Goal: Transaction & Acquisition: Purchase product/service

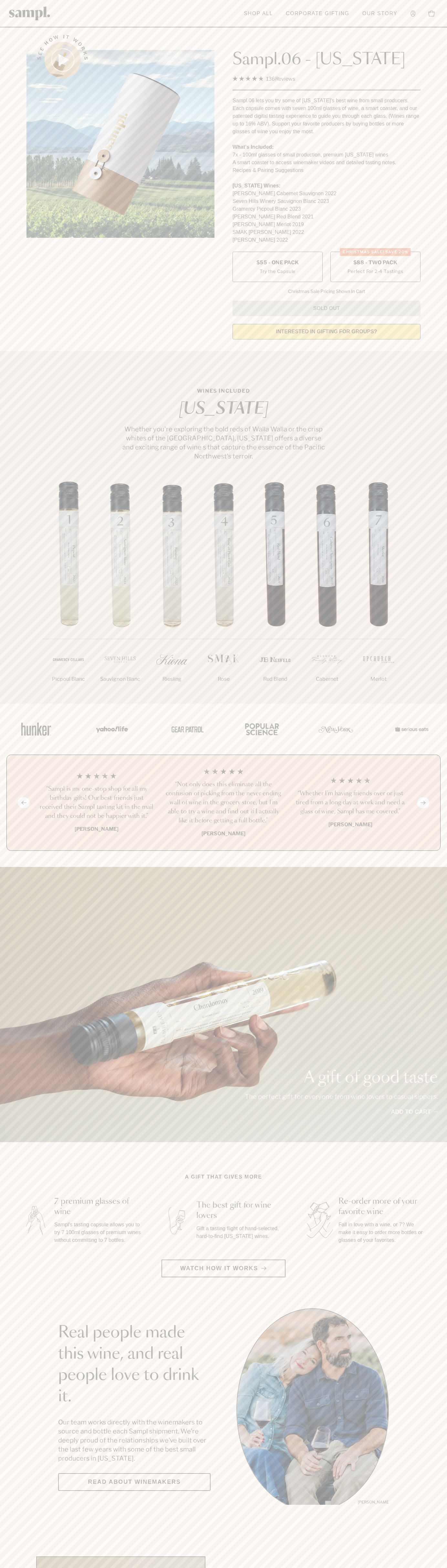
click at [414, 1113] on link "Add to cart" at bounding box center [414, 1112] width 47 height 9
click at [431, 13] on icon at bounding box center [431, 13] width 7 height 7
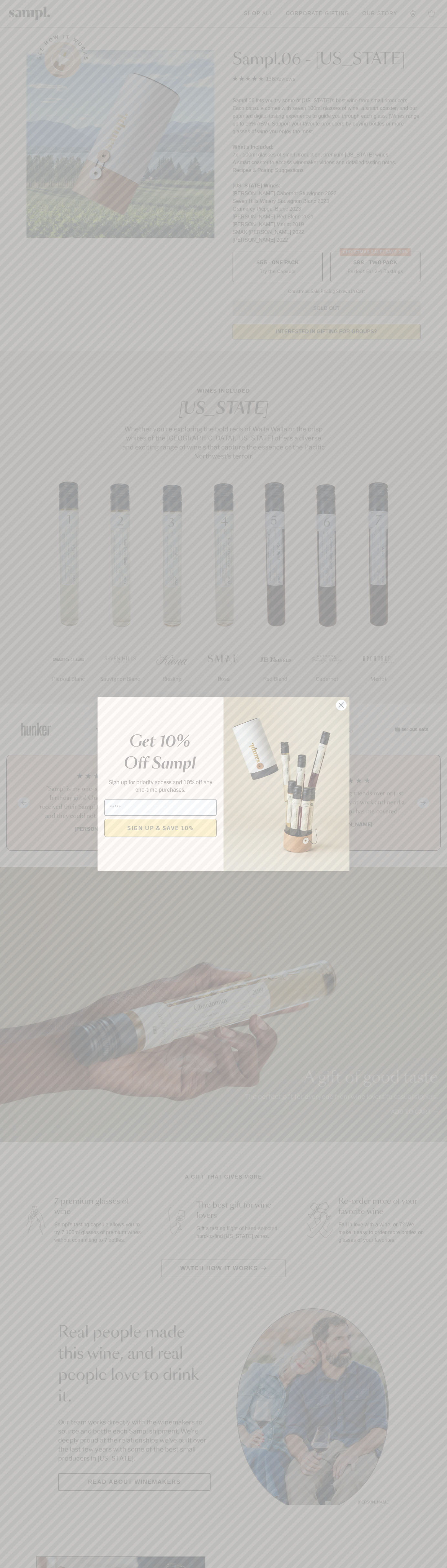
click at [341, 705] on icon "Close dialog" at bounding box center [341, 705] width 4 height 4
